Goal: Information Seeking & Learning: Learn about a topic

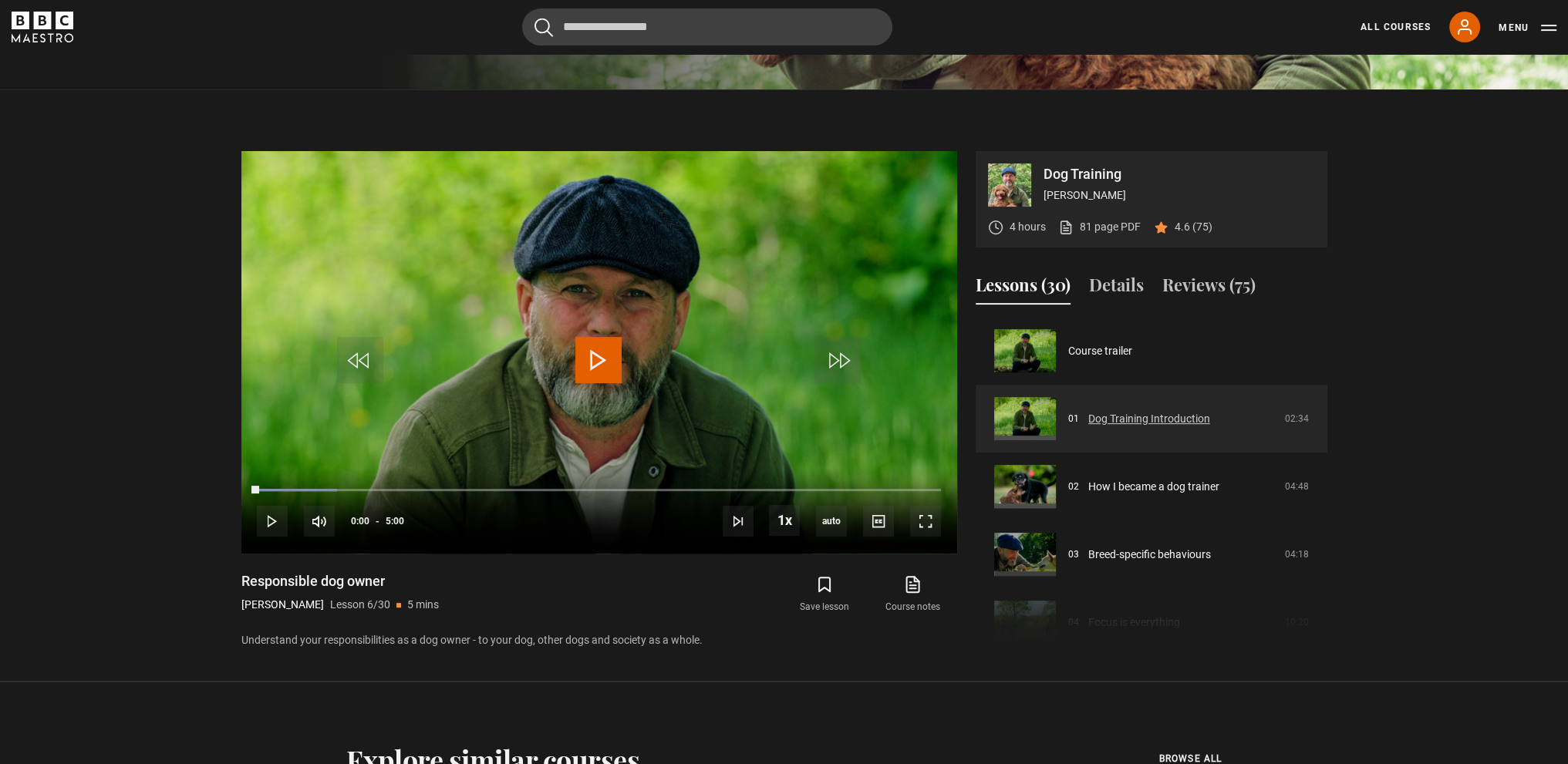
scroll to position [695, 0]
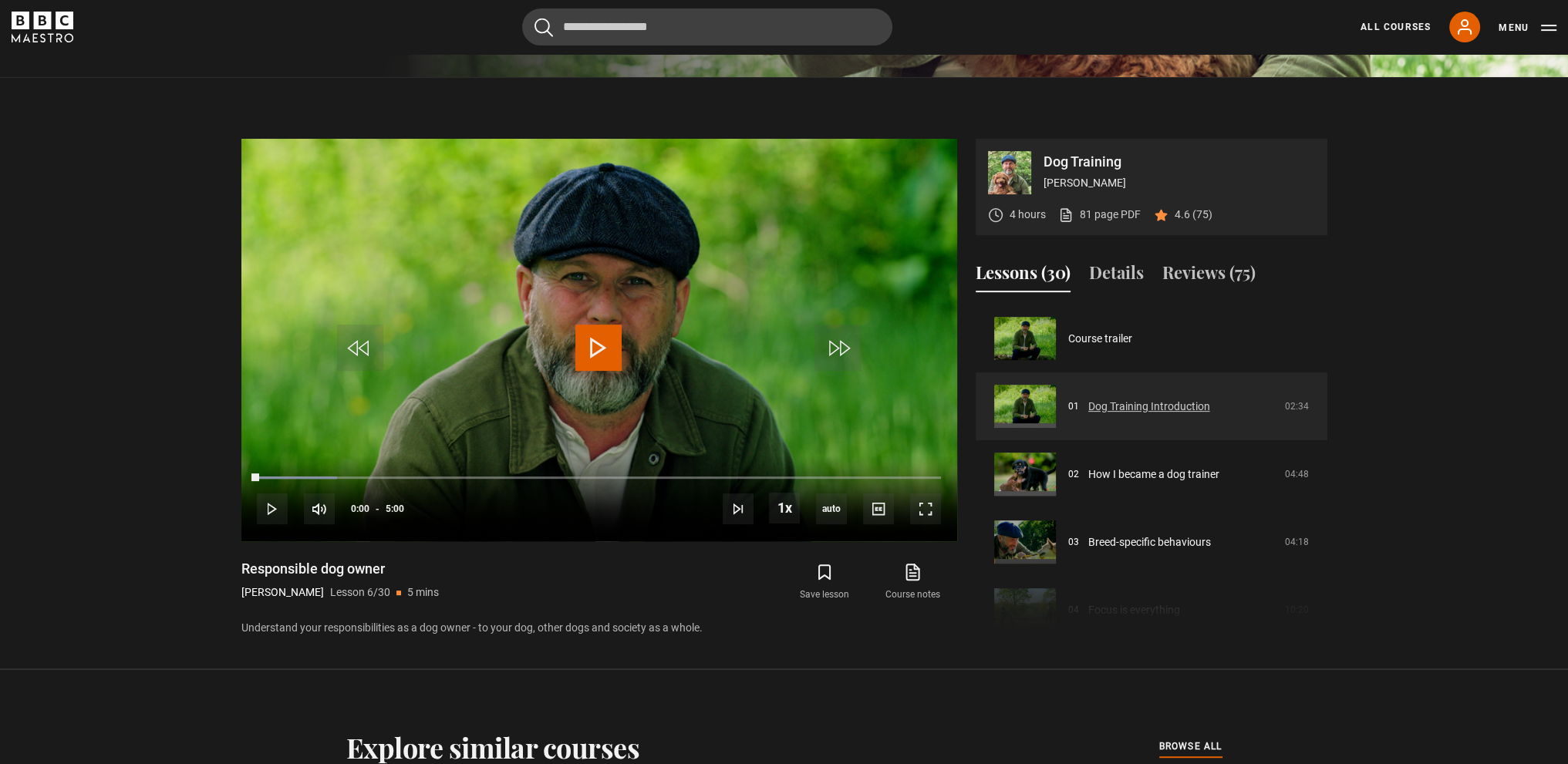
click at [1175, 415] on link "Dog Training Introduction" at bounding box center [1149, 406] width 122 height 16
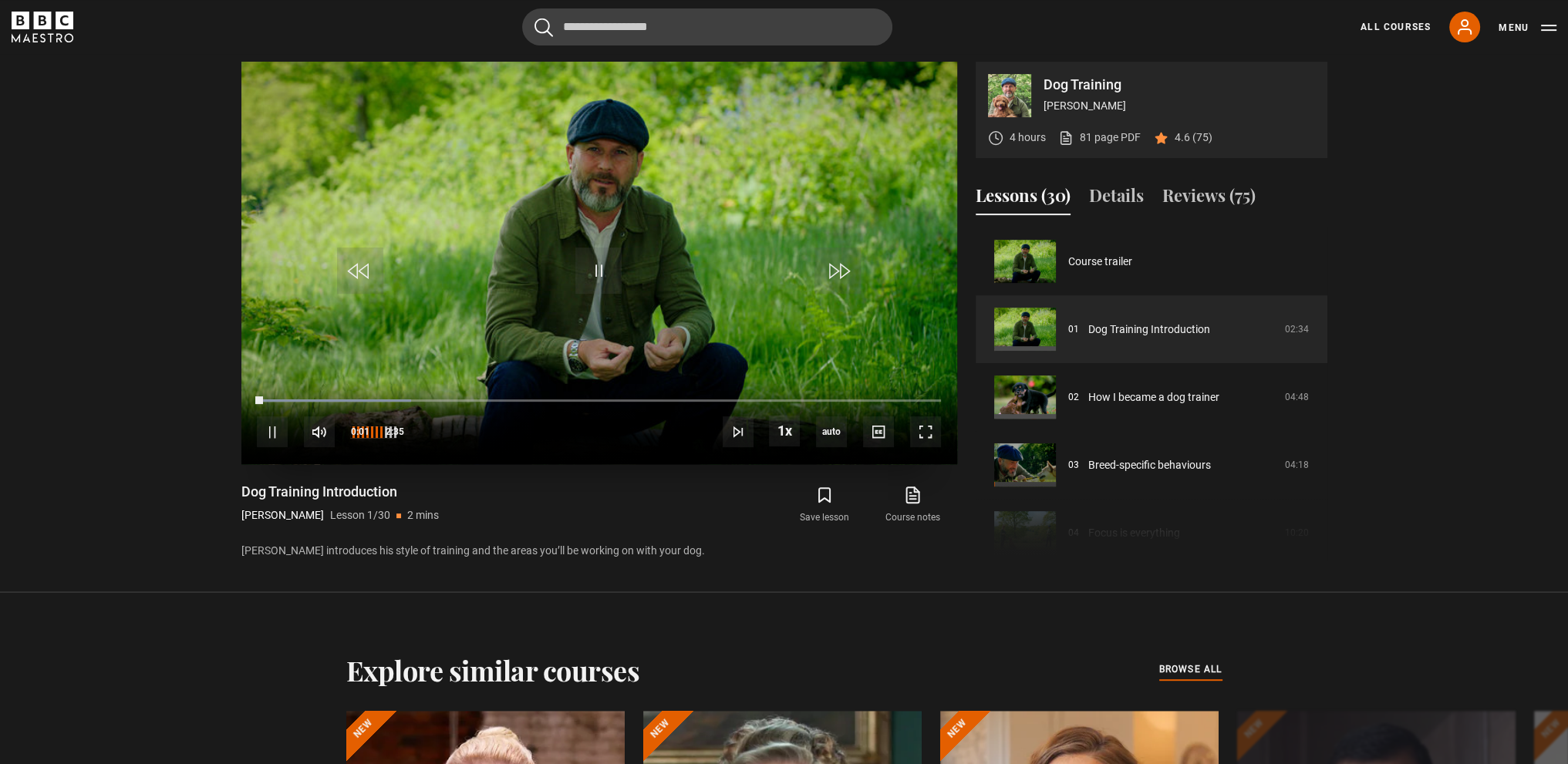
scroll to position [772, 0]
click at [396, 431] on div "75%" at bounding box center [396, 432] width 1 height 12
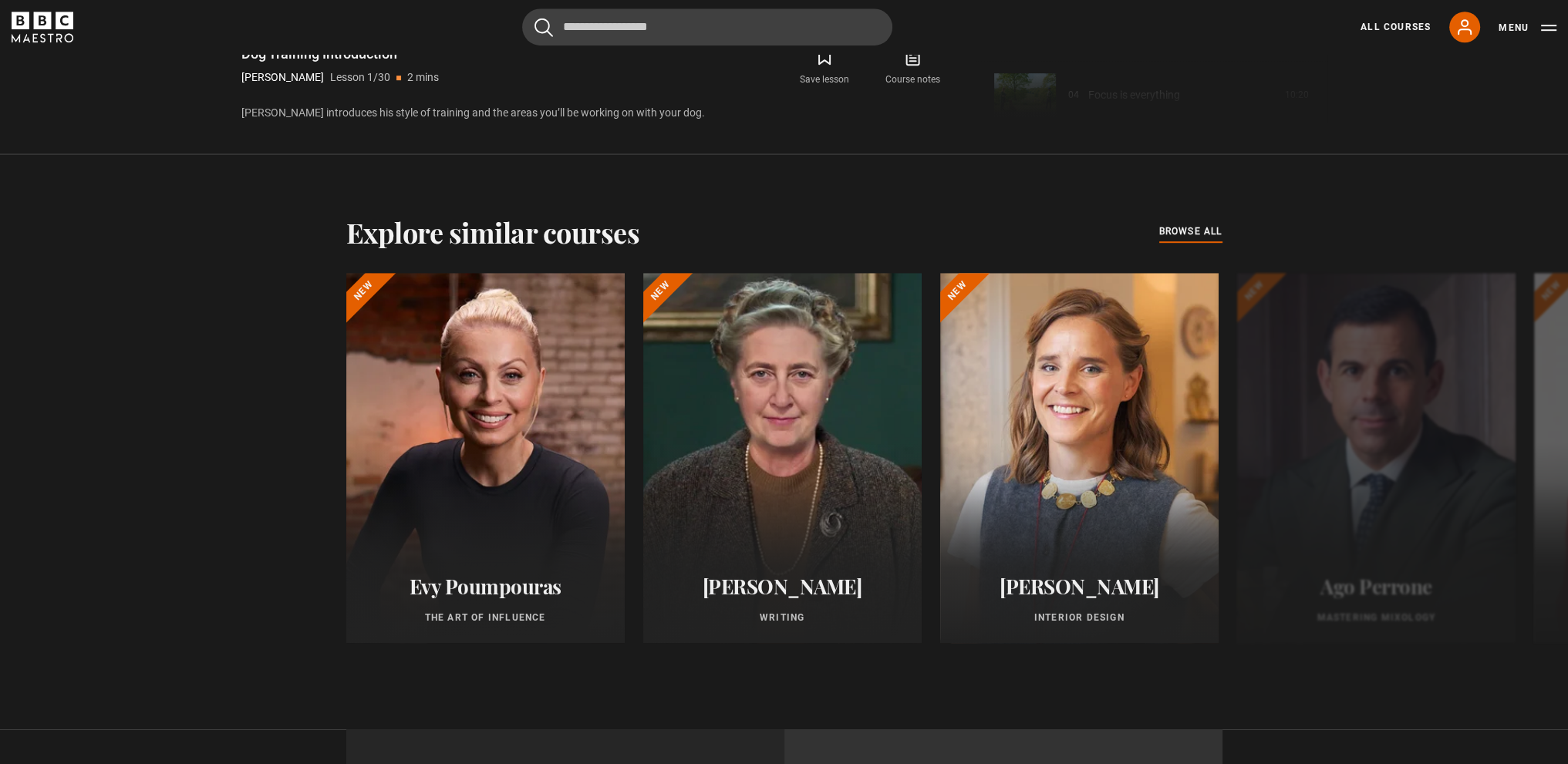
scroll to position [1234, 0]
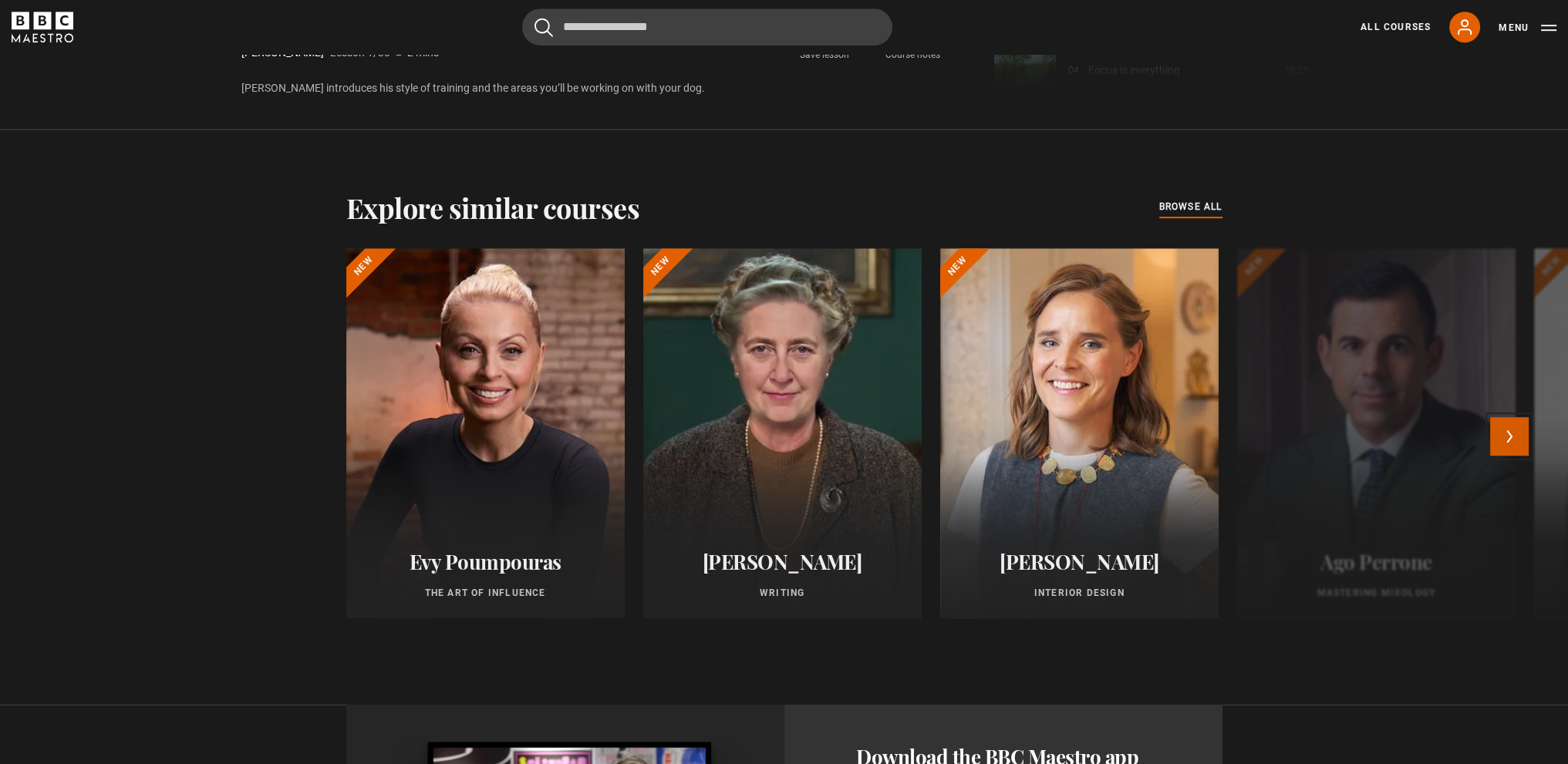
click at [1501, 428] on button "Next" at bounding box center [1509, 436] width 39 height 39
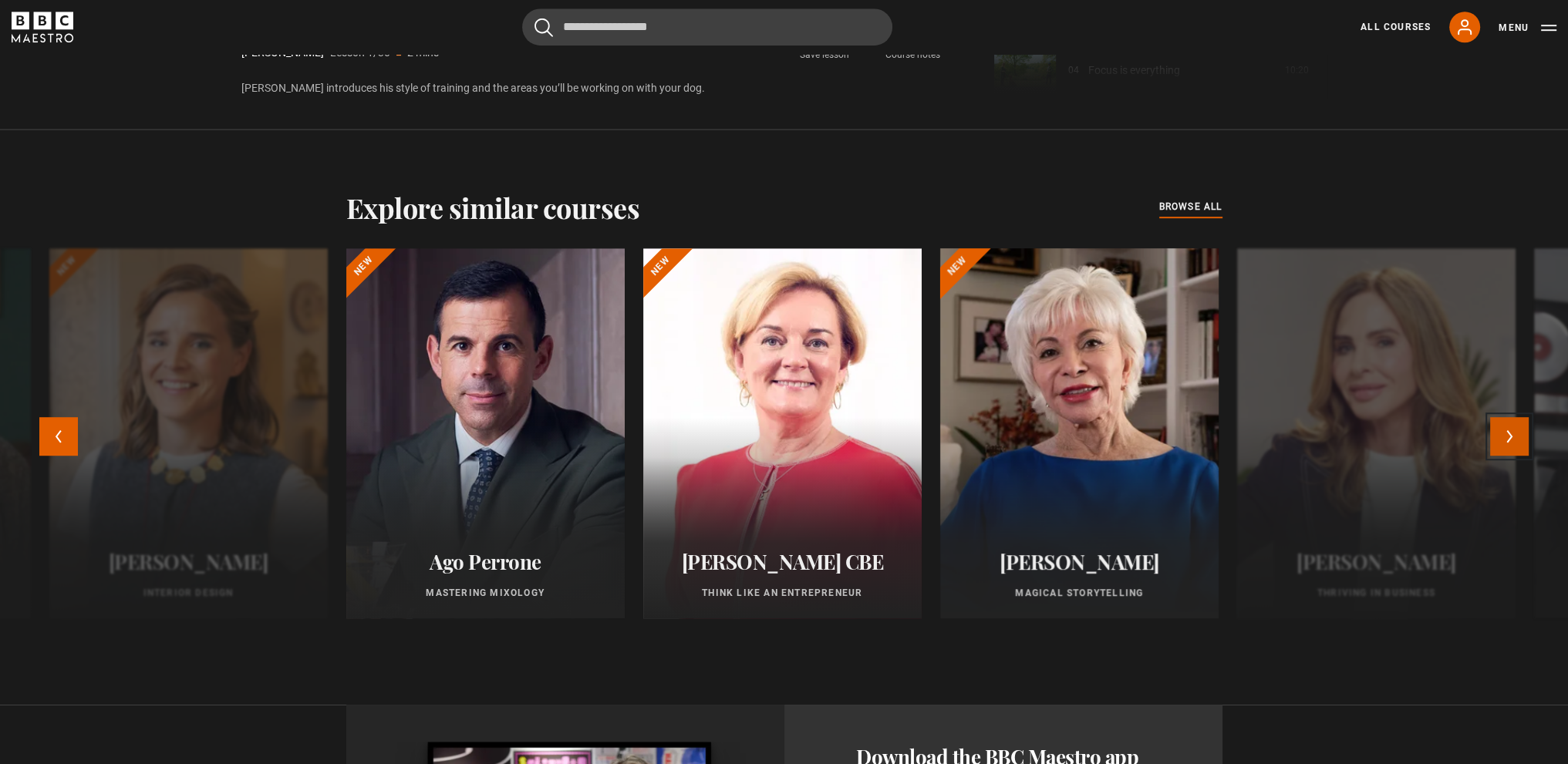
click at [1510, 422] on button "Next" at bounding box center [1509, 436] width 39 height 39
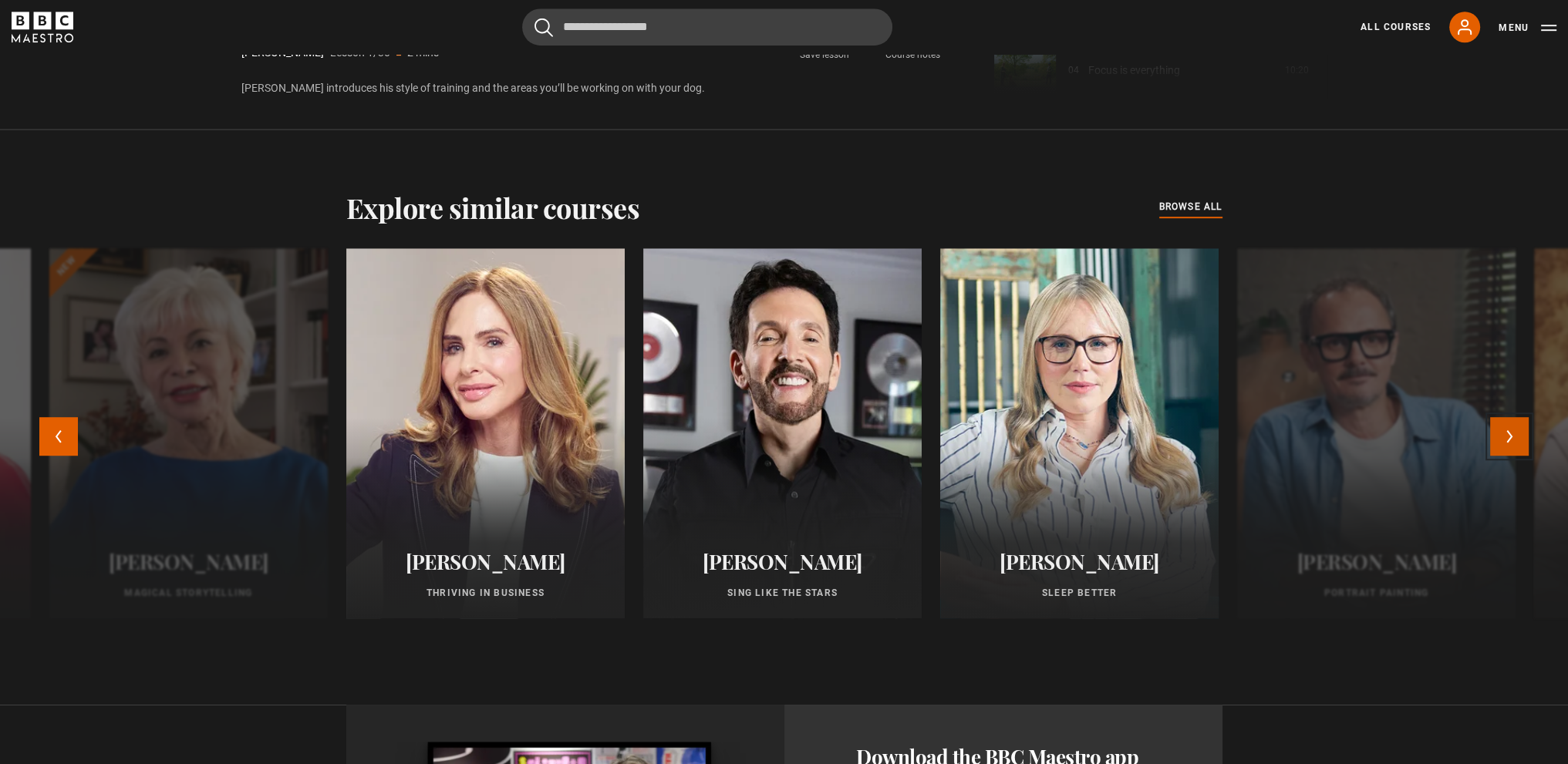
click at [1510, 422] on button "Next" at bounding box center [1509, 436] width 39 height 39
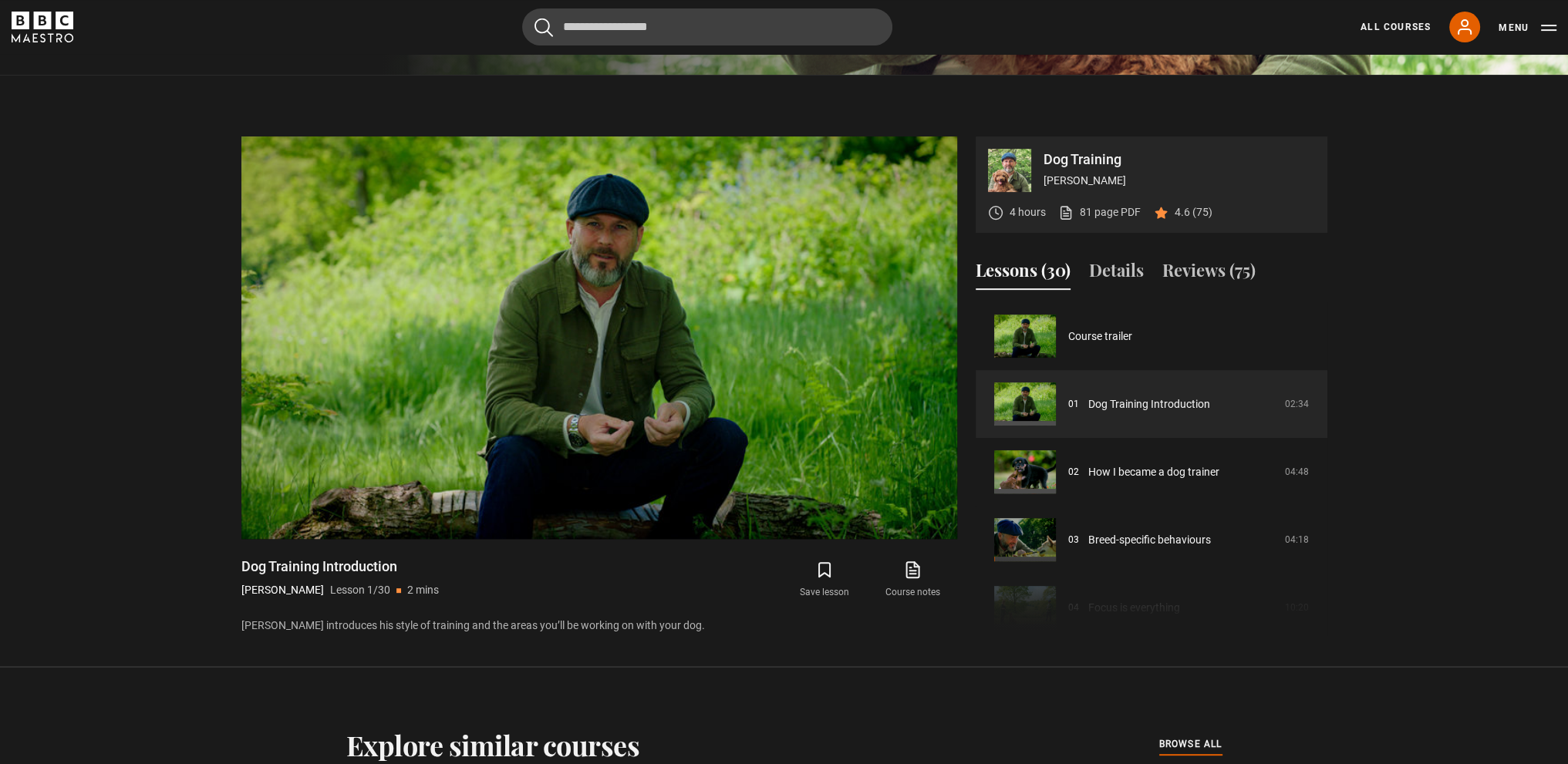
scroll to position [618, 0]
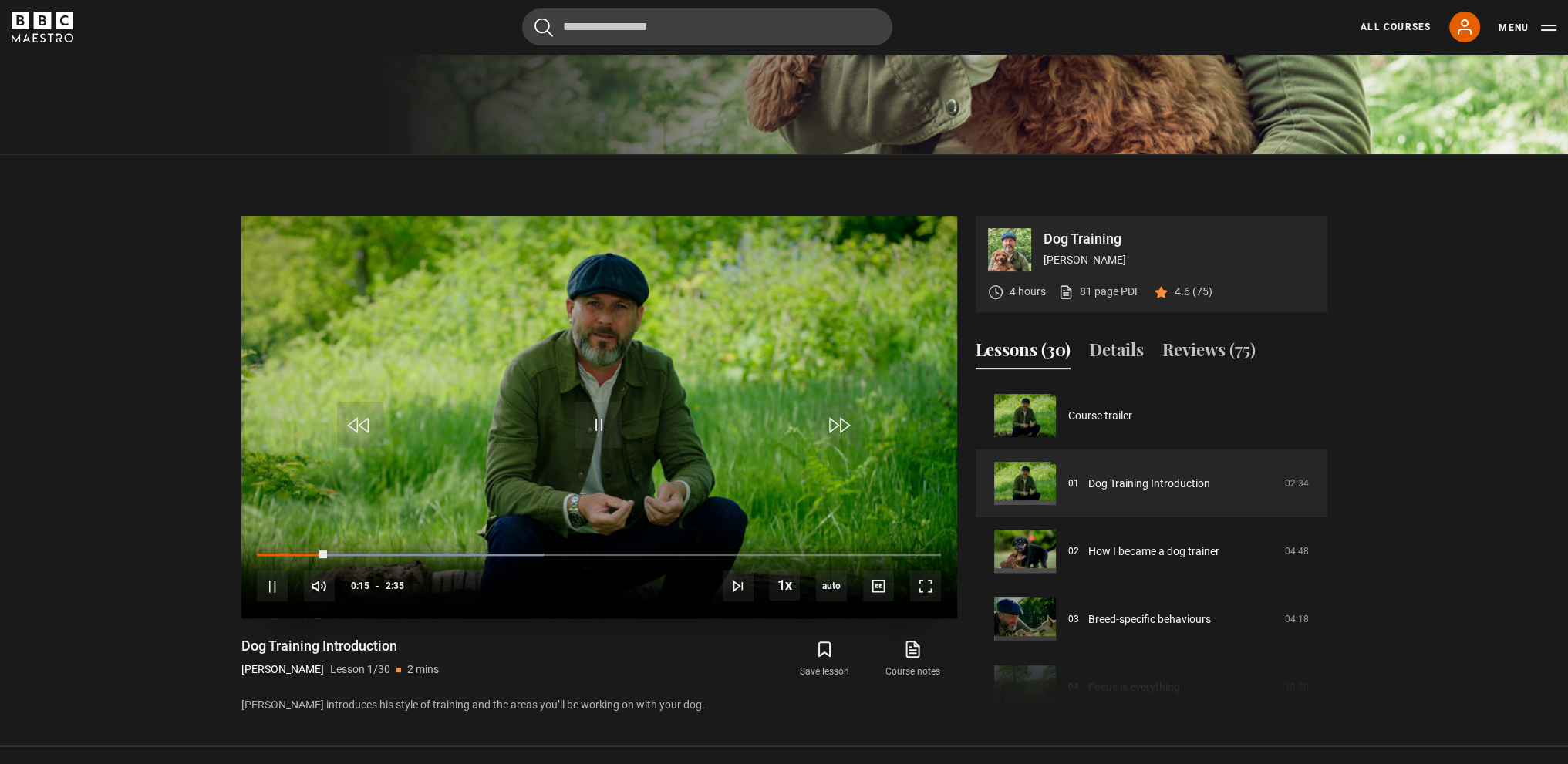
click at [593, 303] on video "Video Player" at bounding box center [599, 416] width 716 height 402
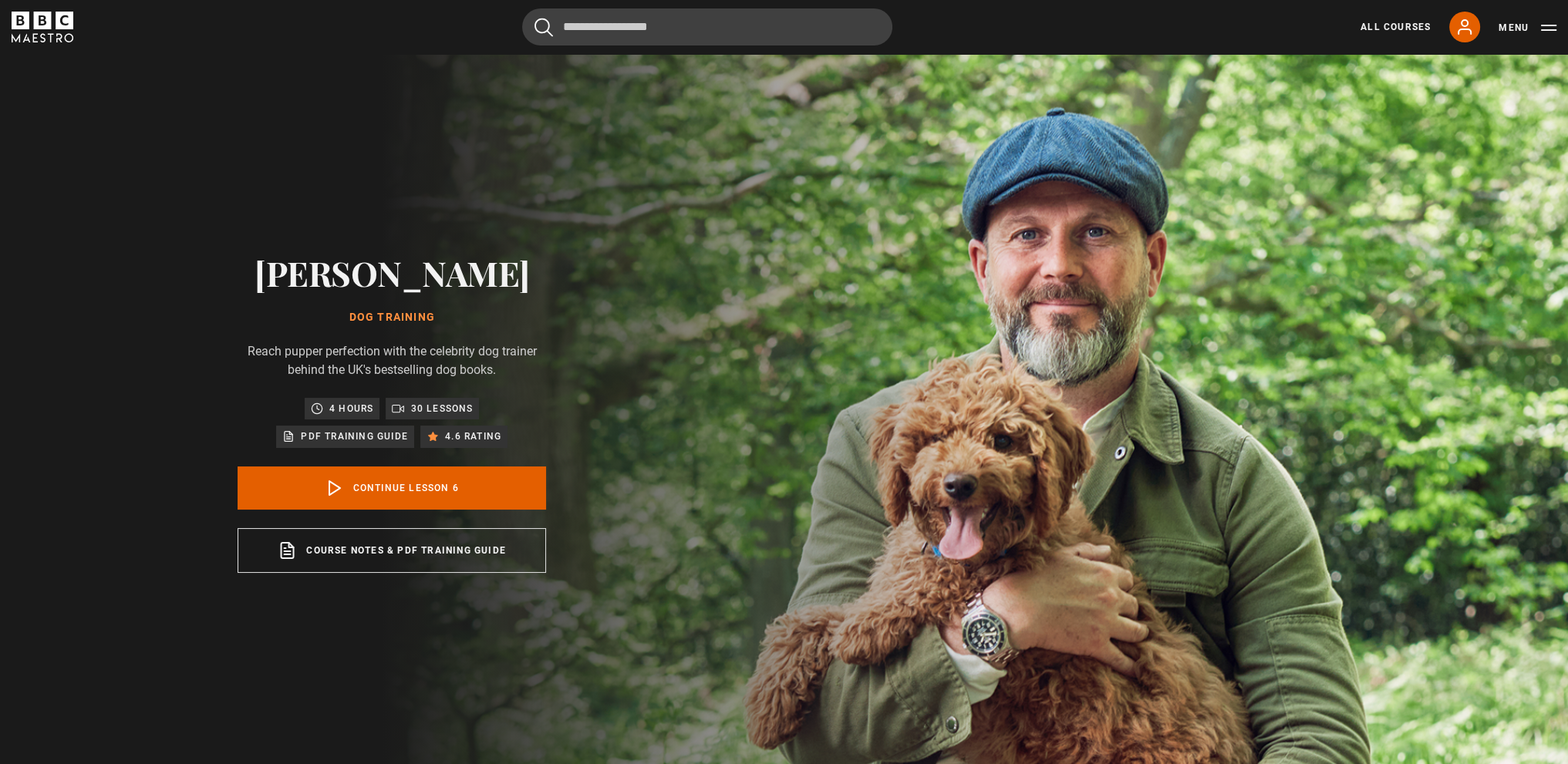
scroll to position [339, 0]
click at [55, 24] on icon "BBC Maestro" at bounding box center [42, 27] width 61 height 31
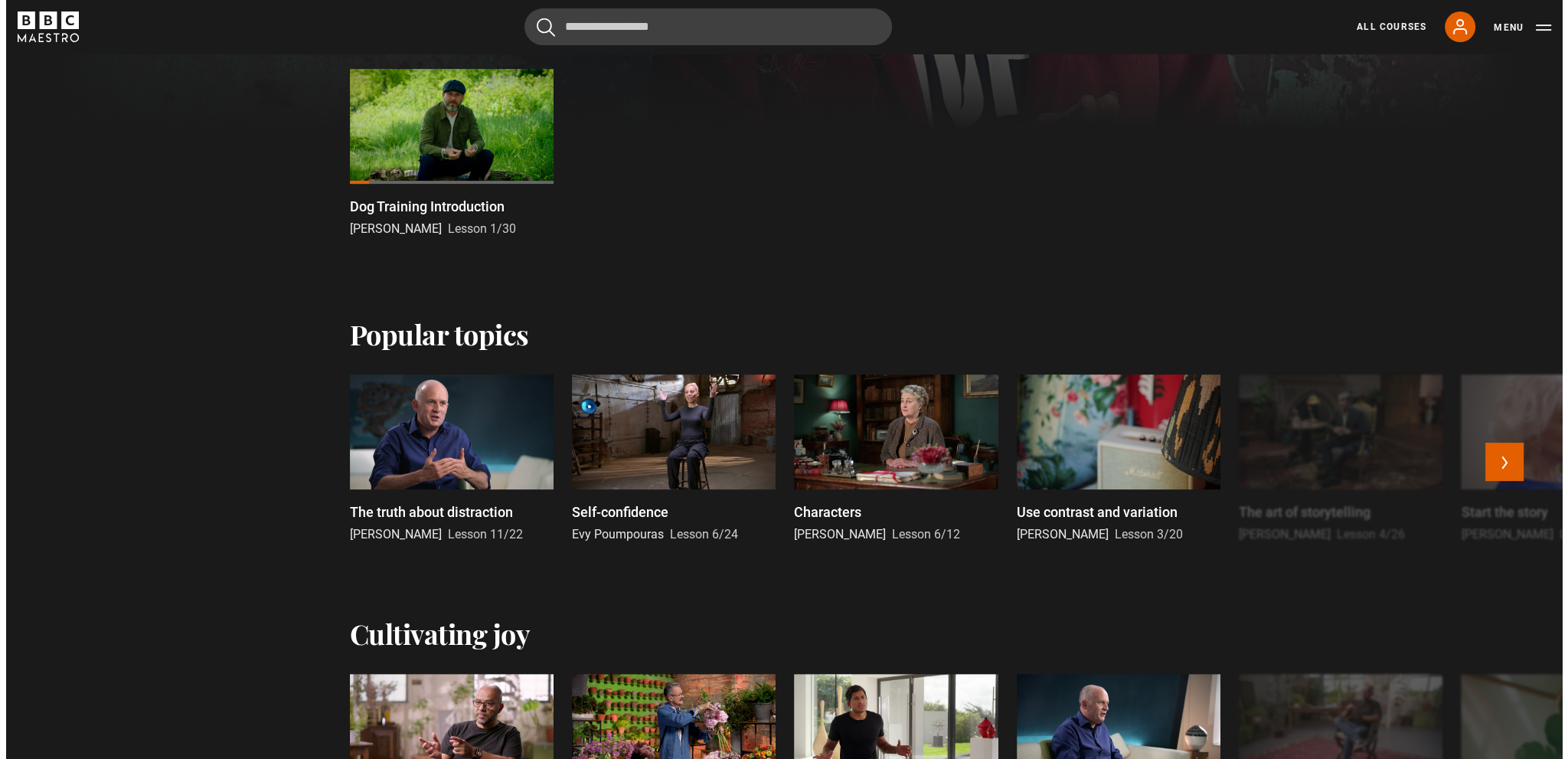
scroll to position [766, 0]
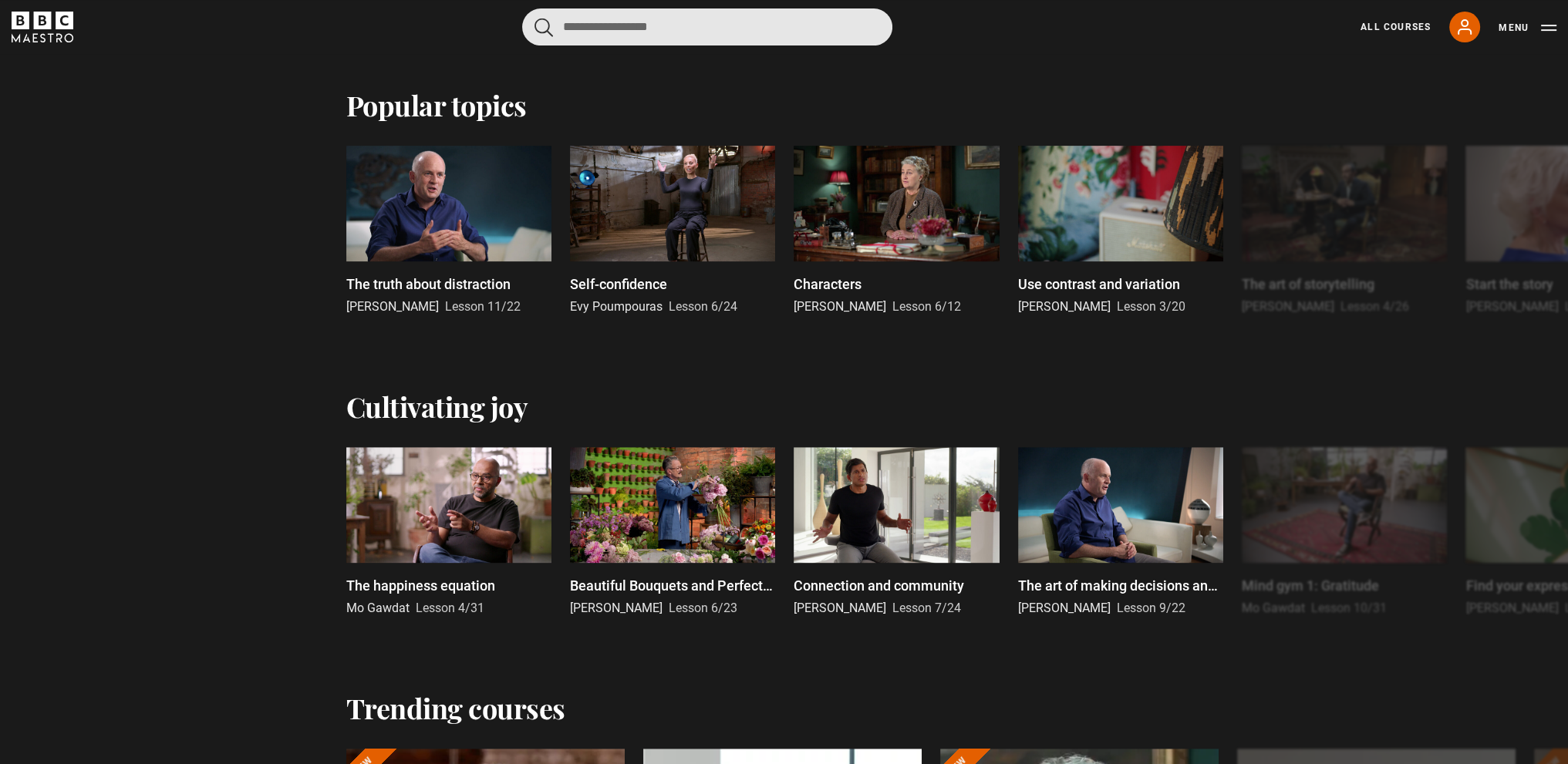
click at [707, 30] on input "Search" at bounding box center [707, 27] width 370 height 37
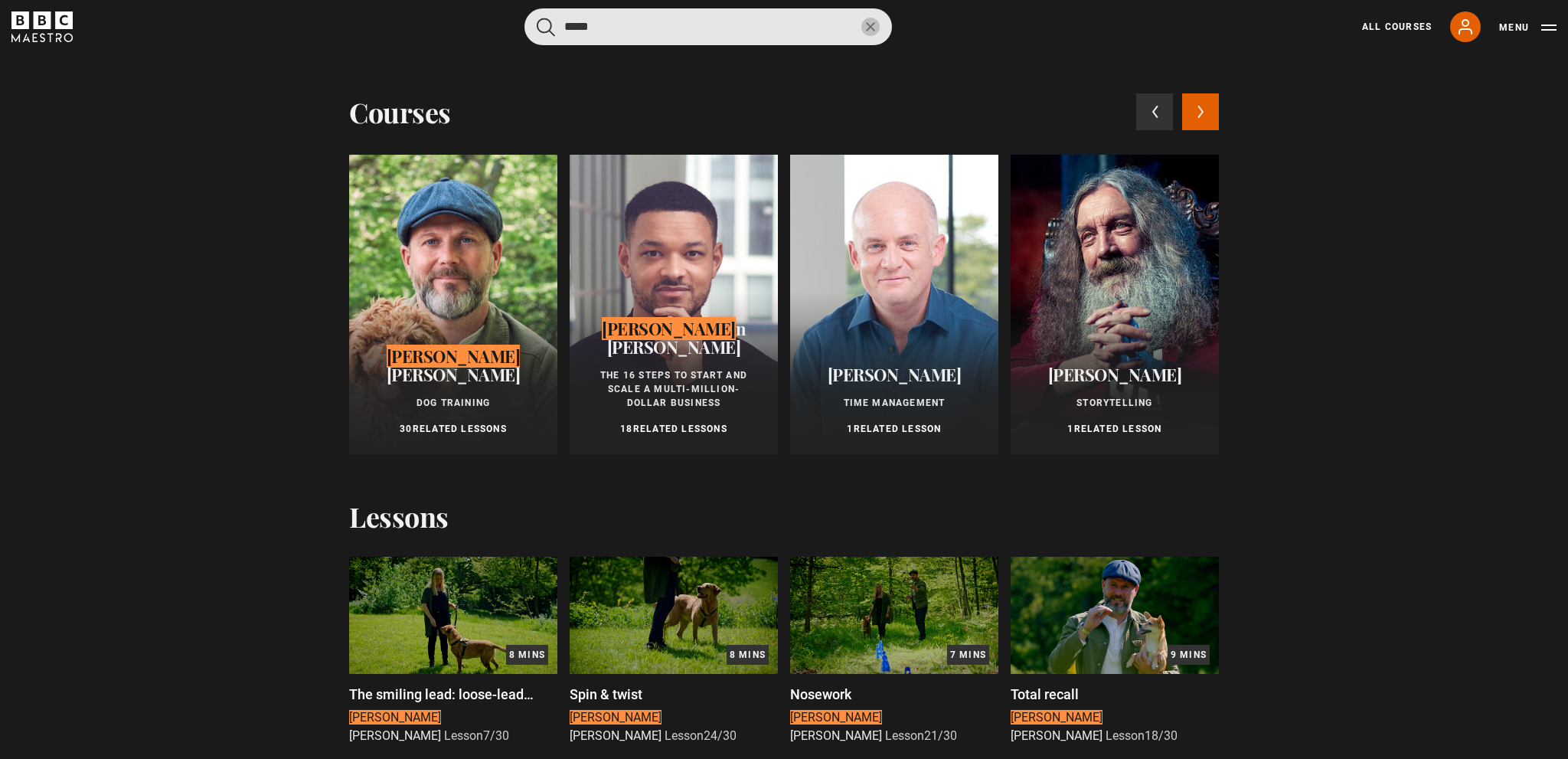
type input "*****"
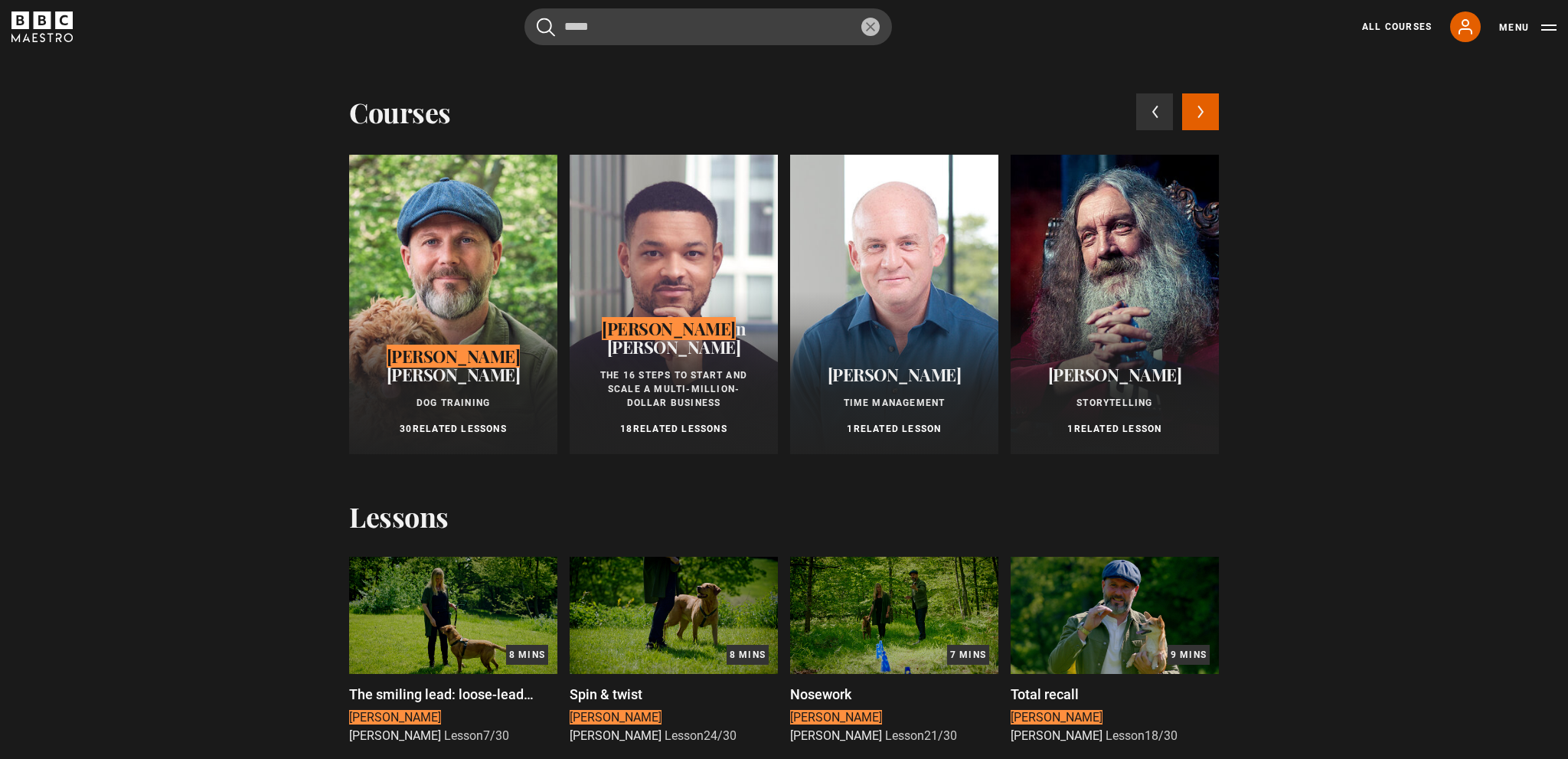
click at [696, 291] on div at bounding box center [674, 304] width 209 height 299
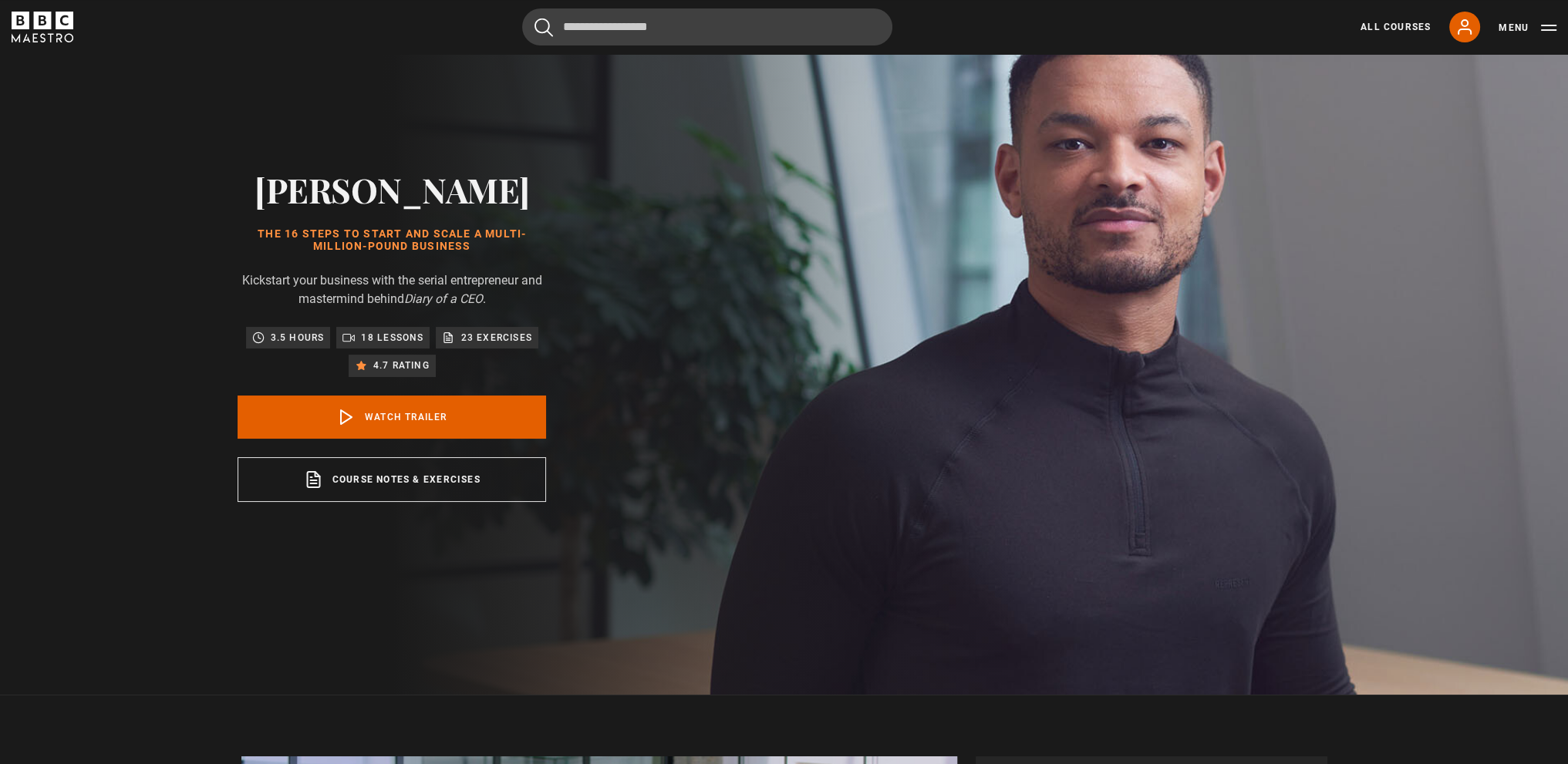
scroll to position [308, 0]
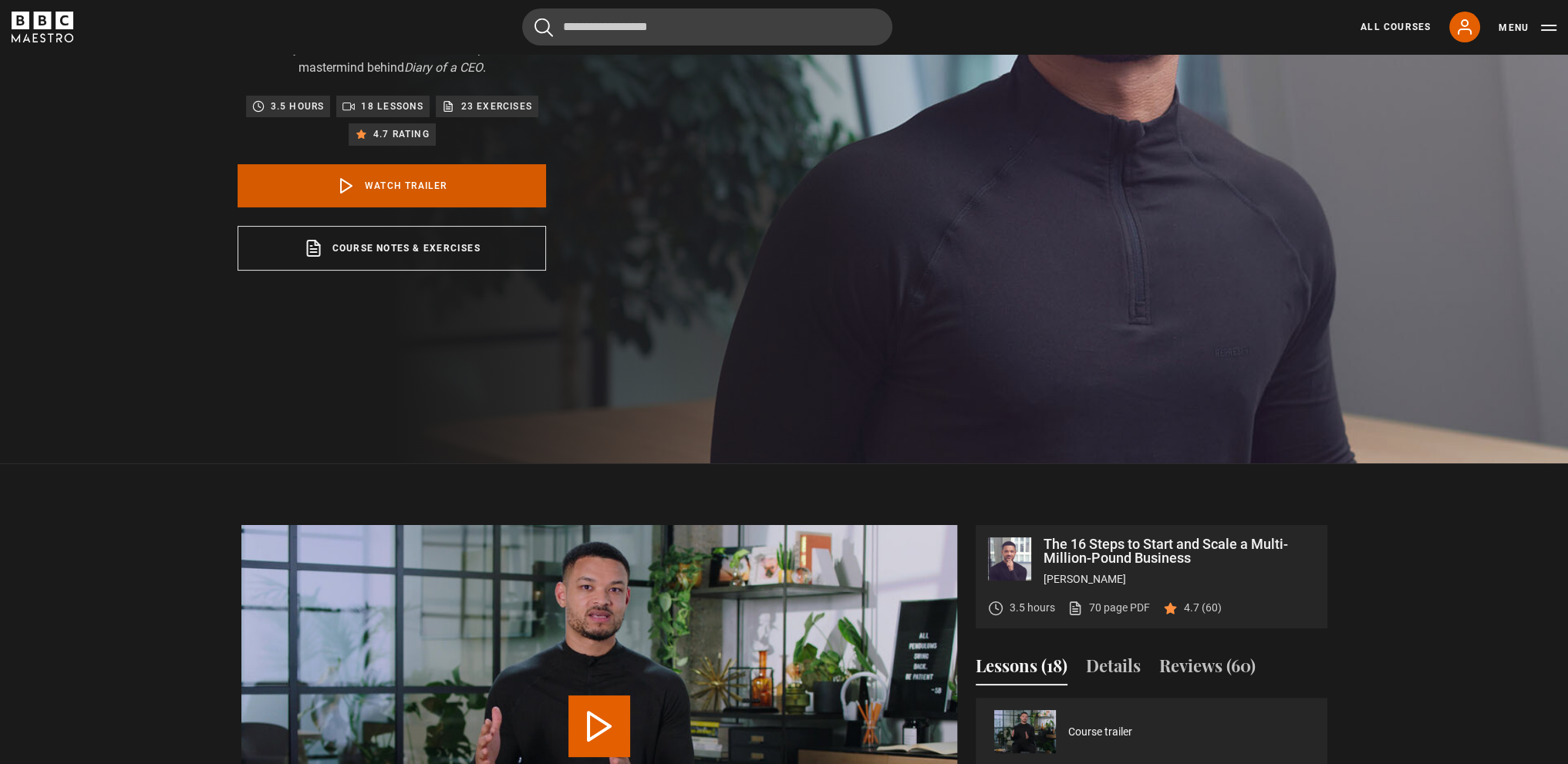
click at [432, 178] on link "Watch Trailer" at bounding box center [391, 185] width 308 height 43
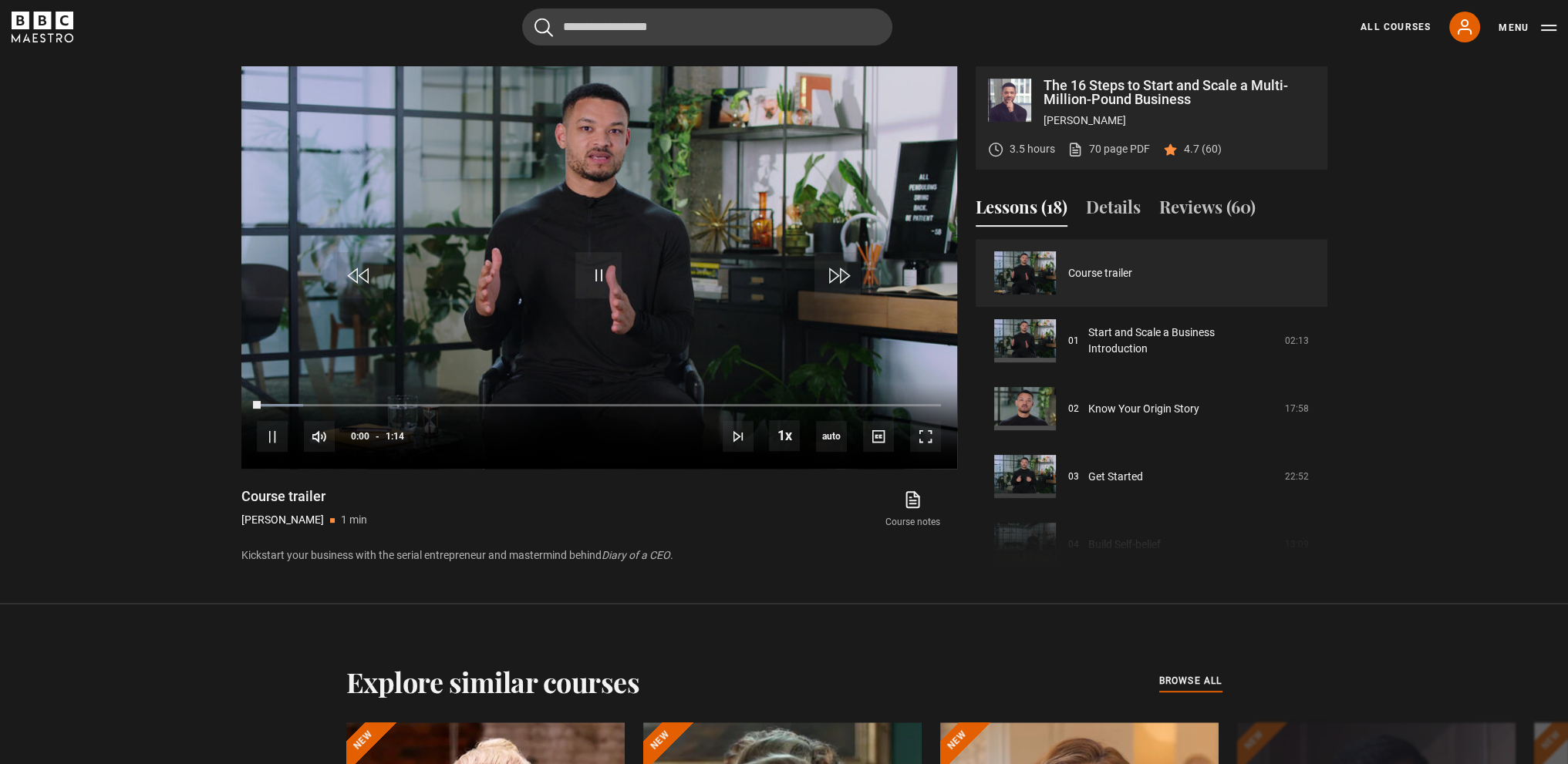
scroll to position [772, 0]
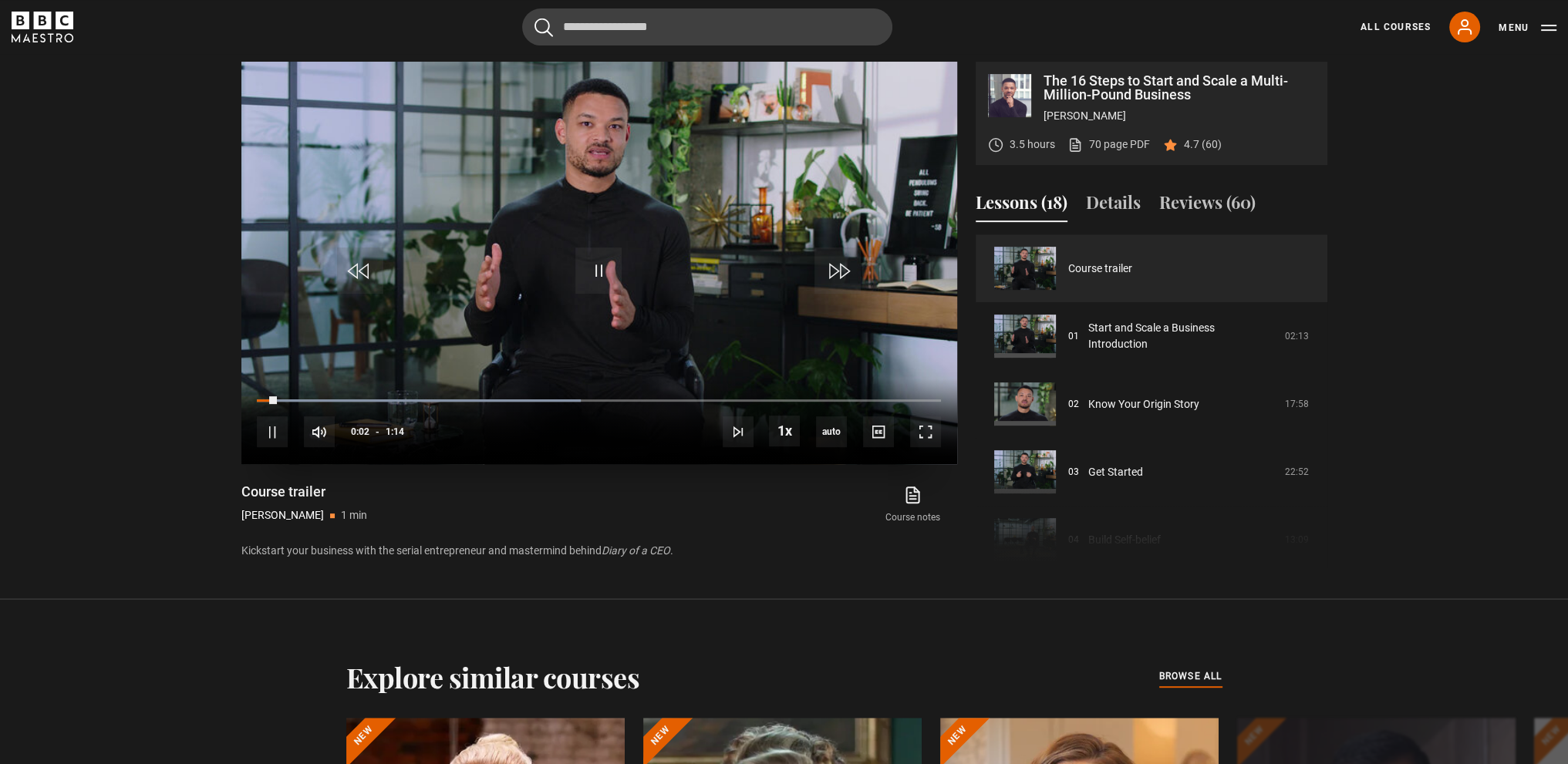
drag, startPoint x: 388, startPoint y: 422, endPoint x: 427, endPoint y: 426, distance: 39.2
click at [427, 426] on div "10s Skip Back 10 seconds Pause 10s Skip Forward 10 seconds Loaded : 47.30% 0:17…" at bounding box center [599, 422] width 716 height 86
click at [396, 438] on div "88%" at bounding box center [373, 432] width 46 height 31
click at [404, 435] on div "88%" at bounding box center [404, 432] width 1 height 12
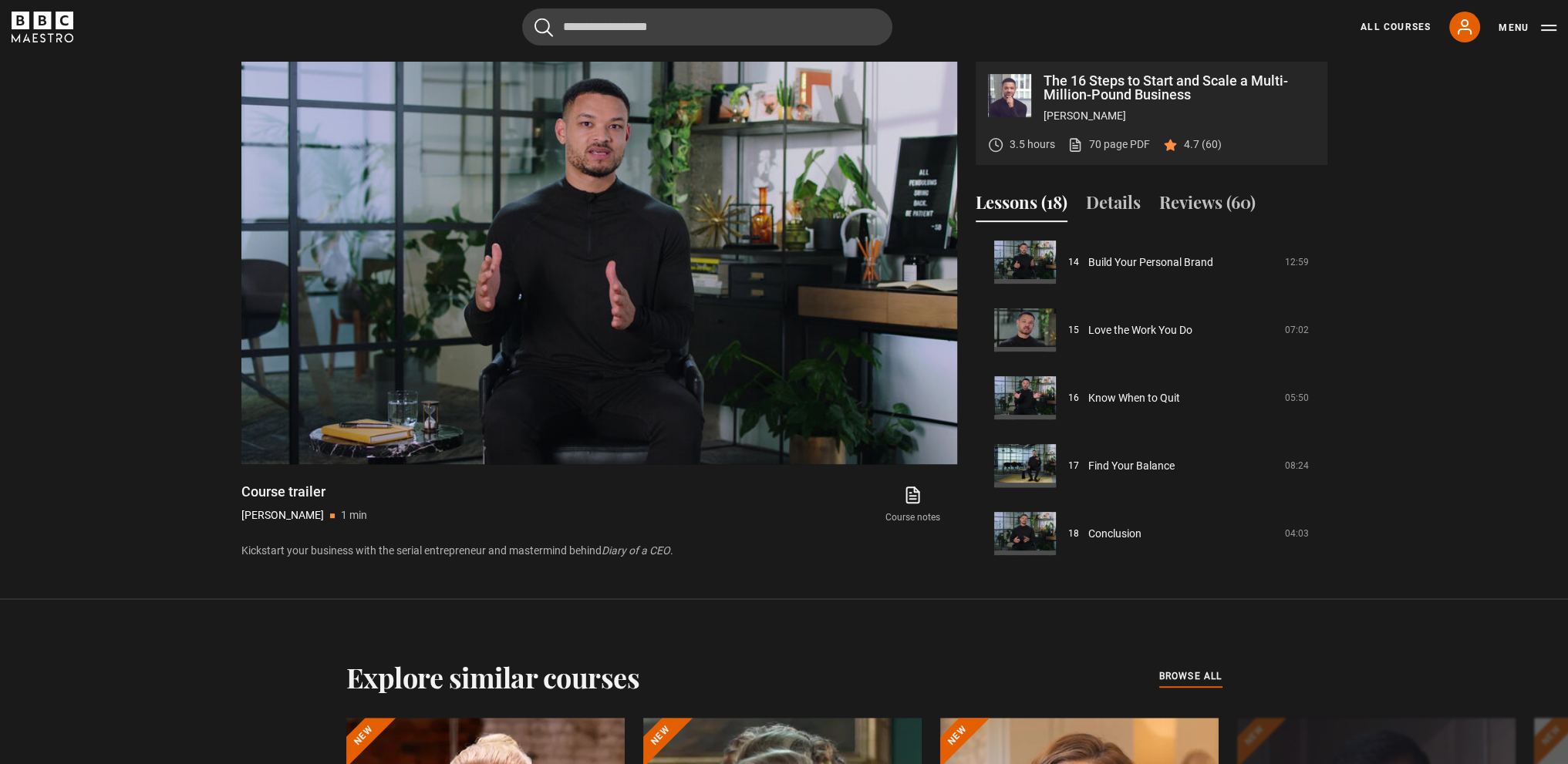
scroll to position [695, 0]
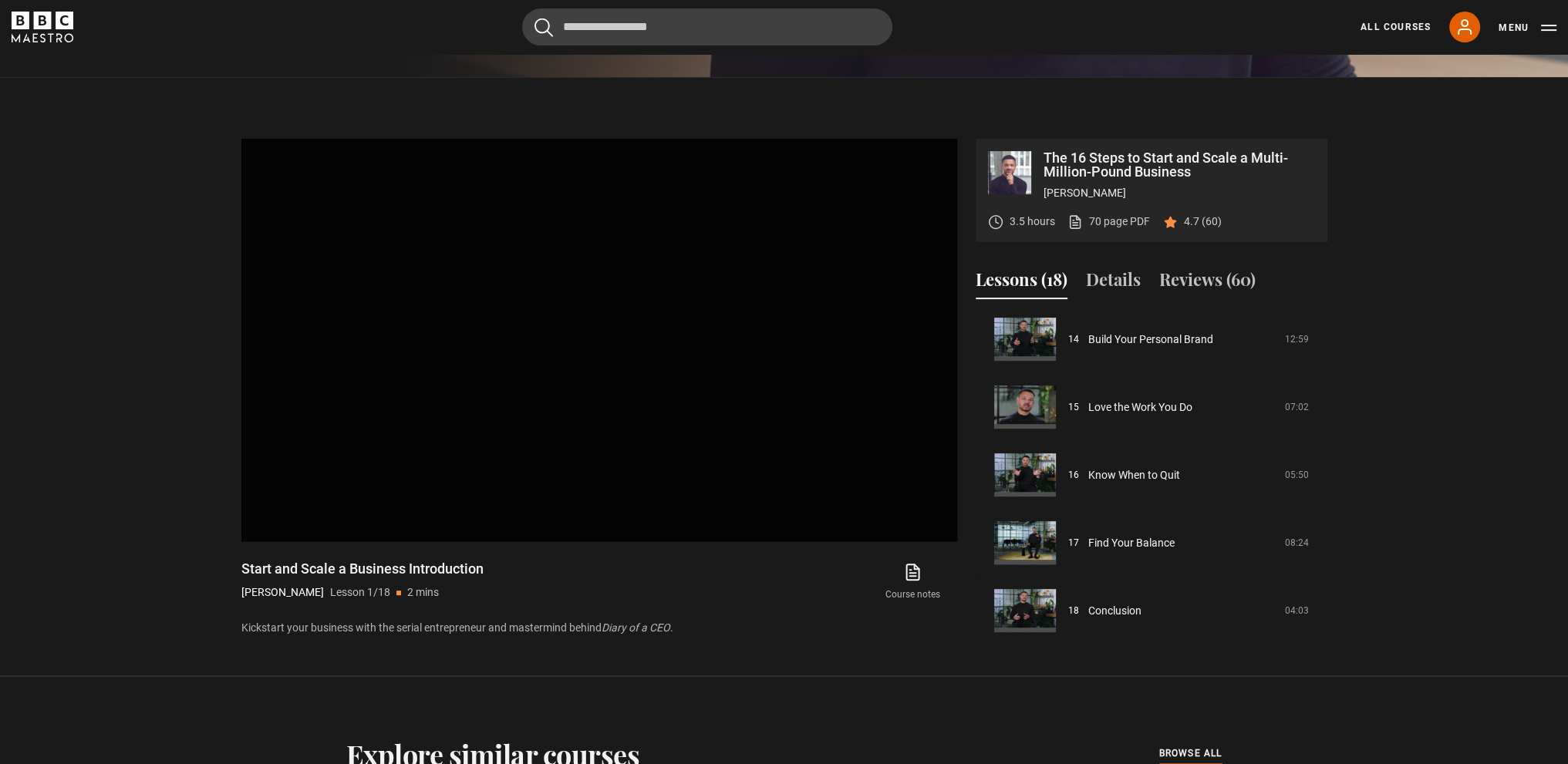
scroll to position [772, 0]
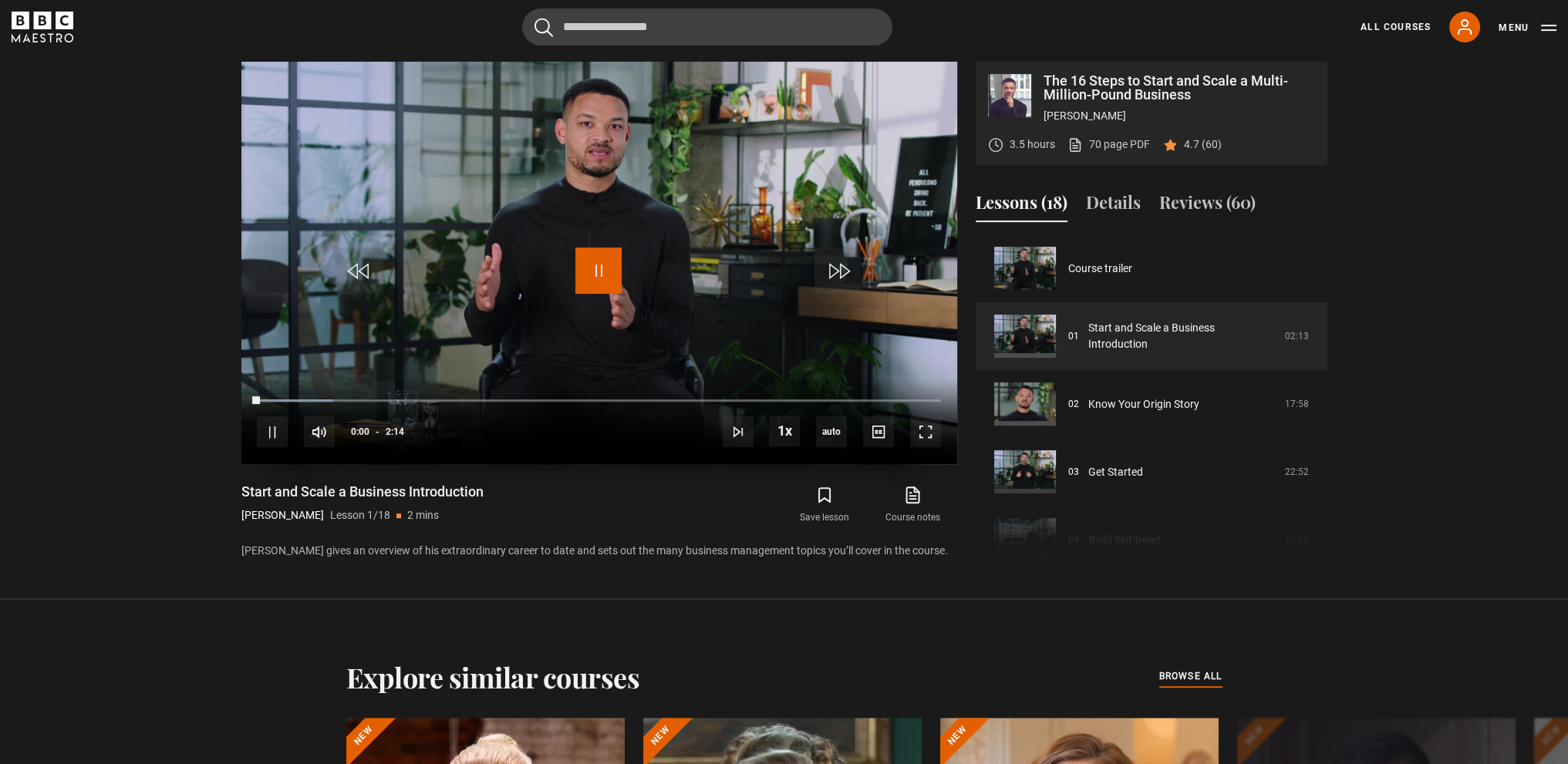
click at [615, 280] on span "Video Player" at bounding box center [598, 270] width 46 height 46
